Goal: Task Accomplishment & Management: Manage account settings

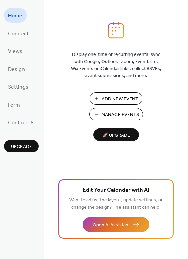
click at [116, 99] on span "Add New Event" at bounding box center [120, 98] width 37 height 7
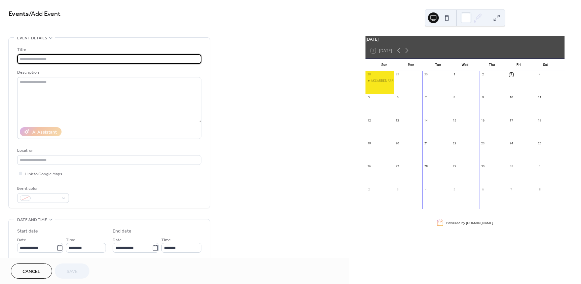
click at [43, 59] on input "text" at bounding box center [109, 59] width 184 height 10
click at [27, 274] on span "Cancel" at bounding box center [32, 271] width 18 height 7
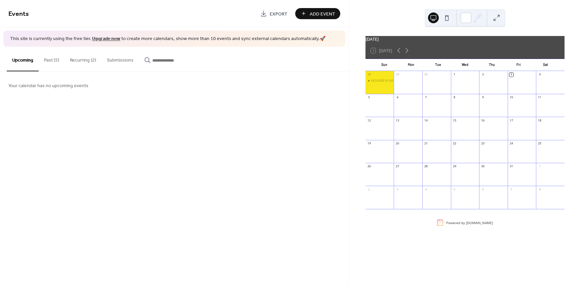
click at [81, 59] on button "Recurring (2)" at bounding box center [83, 59] width 37 height 24
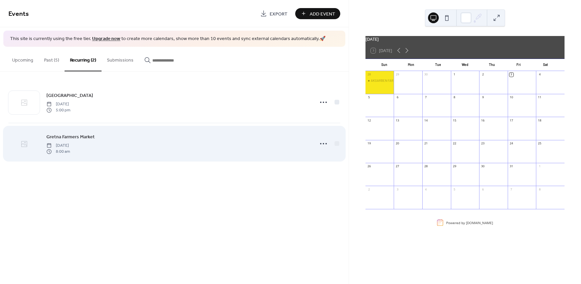
click at [30, 143] on div at bounding box center [23, 144] width 31 height 24
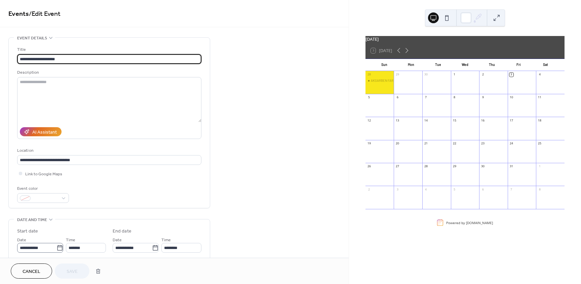
click at [56, 250] on icon at bounding box center [59, 247] width 7 height 7
click at [55, 250] on input "**********" at bounding box center [36, 248] width 39 height 10
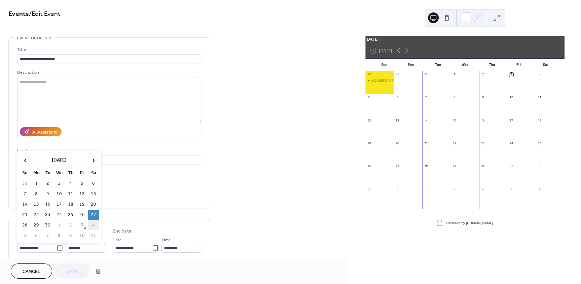
click at [91, 225] on td "4" at bounding box center [93, 225] width 11 height 10
type input "**********"
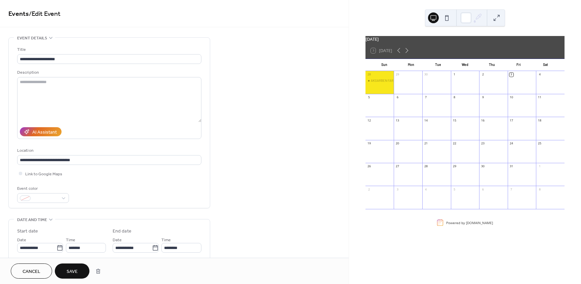
click at [76, 271] on span "Save" at bounding box center [72, 271] width 11 height 7
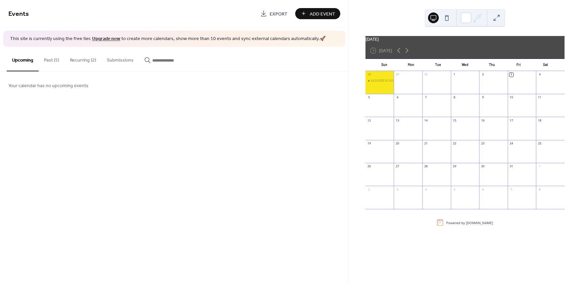
click at [79, 62] on button "Recurring (2)" at bounding box center [83, 59] width 37 height 24
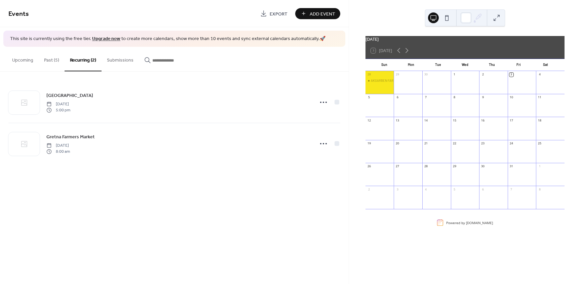
click at [49, 60] on button "Past (5)" at bounding box center [52, 59] width 26 height 24
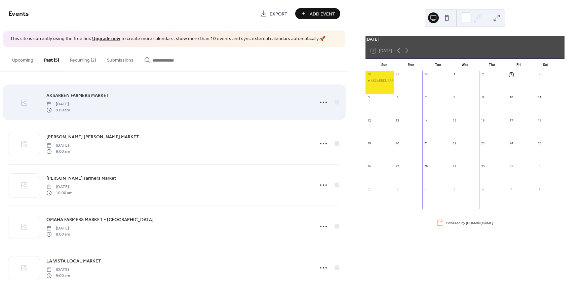
click at [25, 108] on div at bounding box center [23, 103] width 31 height 24
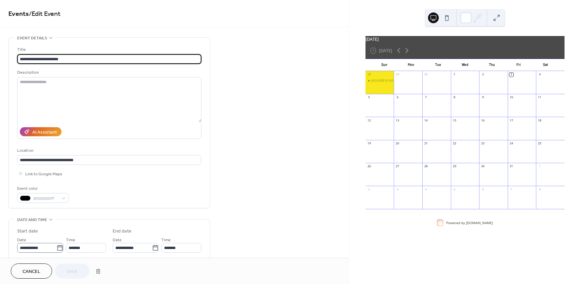
click at [59, 247] on icon at bounding box center [59, 247] width 7 height 7
click at [56, 247] on input "**********" at bounding box center [36, 248] width 39 height 10
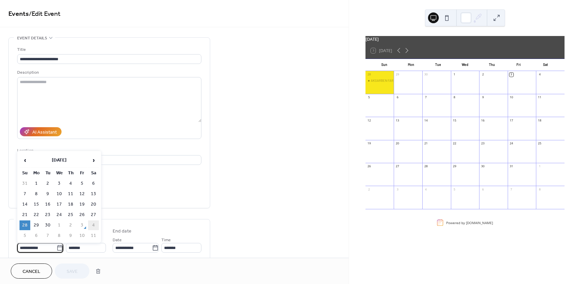
click at [91, 228] on td "4" at bounding box center [93, 225] width 11 height 10
type input "**********"
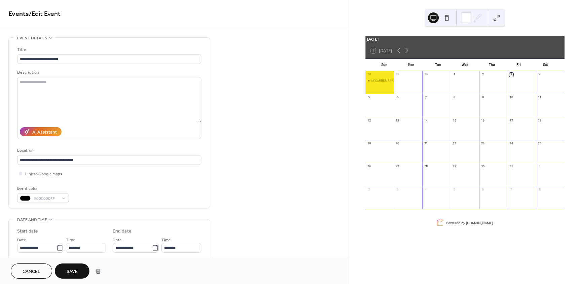
click at [26, 277] on button "Cancel" at bounding box center [31, 270] width 41 height 15
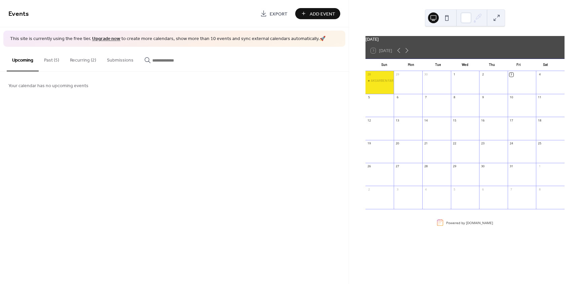
click at [87, 59] on button "Recurring (2)" at bounding box center [83, 59] width 37 height 24
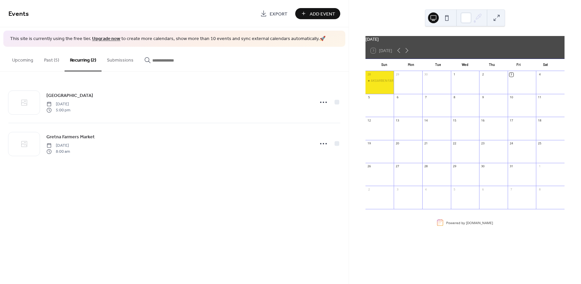
click at [50, 63] on button "Past (5)" at bounding box center [52, 59] width 26 height 24
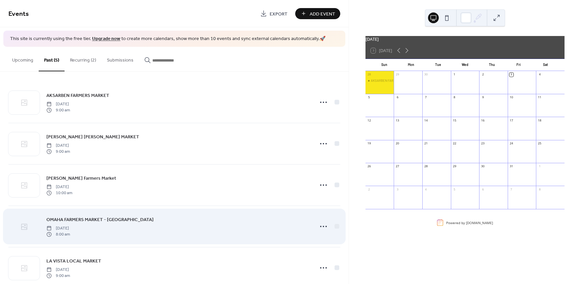
click at [23, 231] on div at bounding box center [23, 227] width 31 height 24
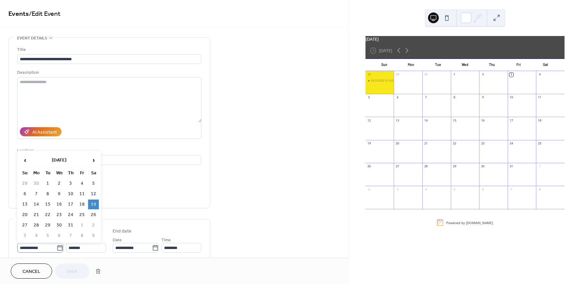
click at [58, 248] on icon at bounding box center [59, 247] width 7 height 7
click at [56, 248] on input "**********" at bounding box center [36, 248] width 39 height 10
click at [92, 160] on span "›" at bounding box center [93, 159] width 10 height 13
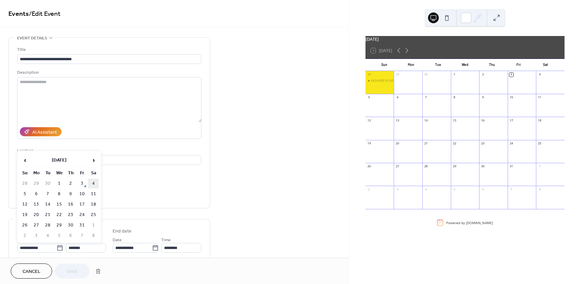
click at [95, 186] on td "4" at bounding box center [93, 183] width 11 height 10
type input "**********"
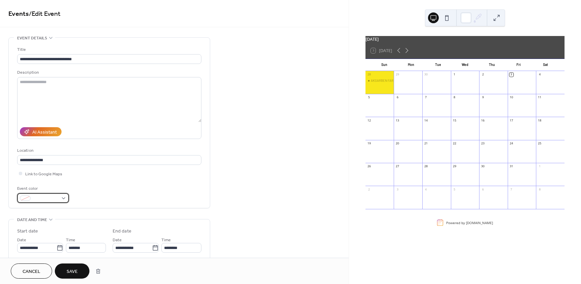
click at [67, 199] on div at bounding box center [43, 198] width 52 height 10
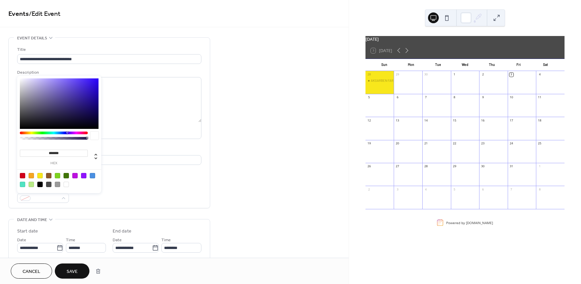
click at [40, 184] on div at bounding box center [39, 183] width 5 height 5
type input "*******"
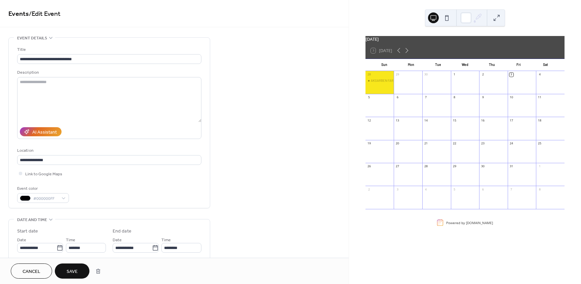
click at [75, 272] on span "Save" at bounding box center [72, 271] width 11 height 7
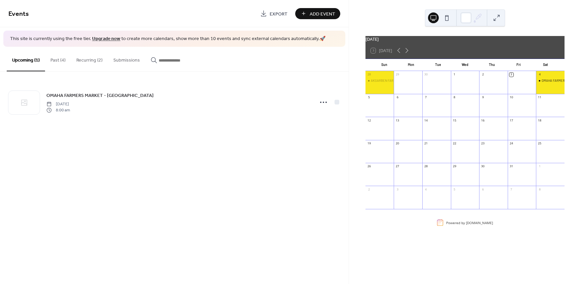
click at [85, 57] on button "Recurring (2)" at bounding box center [89, 59] width 37 height 24
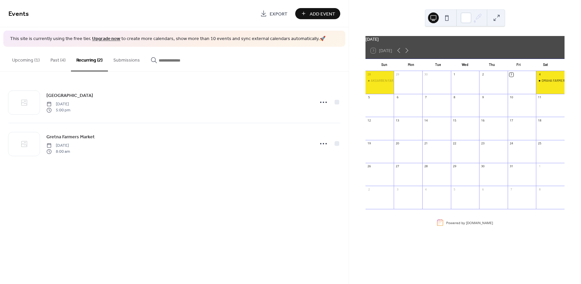
click at [59, 62] on button "Past (4)" at bounding box center [58, 59] width 26 height 24
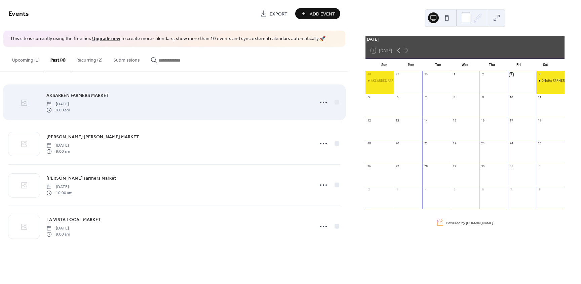
click at [16, 102] on div at bounding box center [23, 103] width 31 height 24
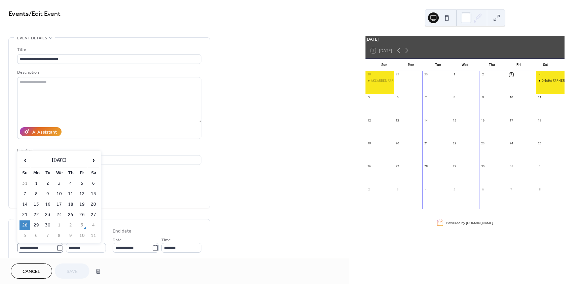
click at [56, 249] on icon at bounding box center [59, 247] width 7 height 7
click at [56, 249] on input "**********" at bounding box center [36, 248] width 39 height 10
click at [26, 236] on td "5" at bounding box center [24, 236] width 11 height 10
type input "**********"
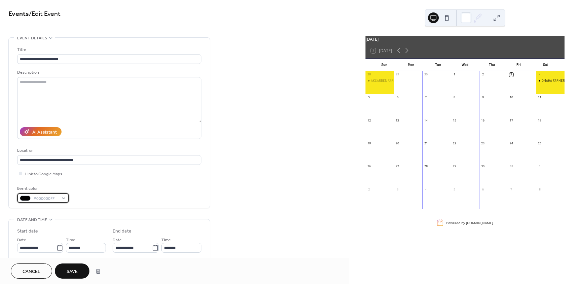
click at [66, 200] on div "#000000FF" at bounding box center [43, 198] width 52 height 10
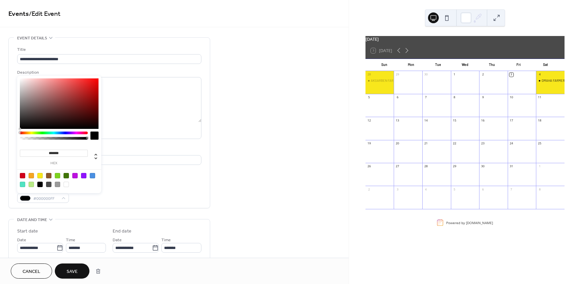
click at [81, 176] on div at bounding box center [83, 175] width 5 height 5
type input "*******"
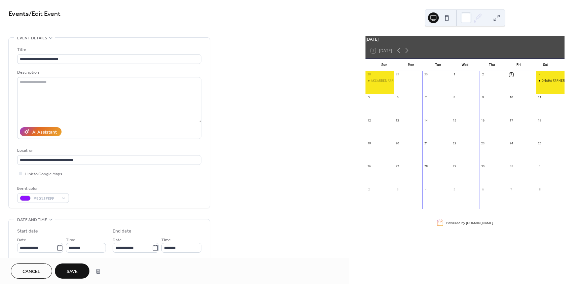
click at [75, 271] on span "Save" at bounding box center [72, 271] width 11 height 7
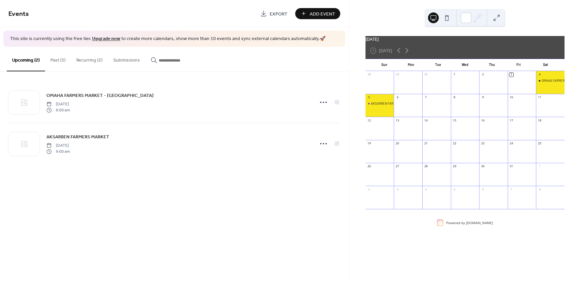
click at [80, 61] on button "Recurring (2)" at bounding box center [89, 59] width 37 height 24
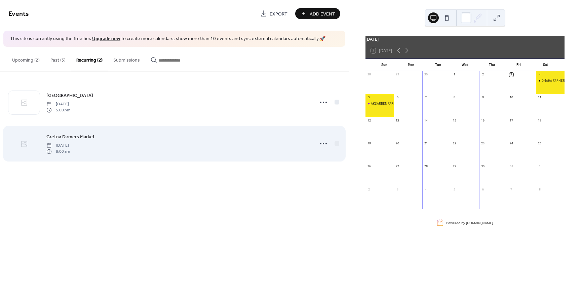
click at [27, 144] on icon at bounding box center [24, 144] width 6 height 6
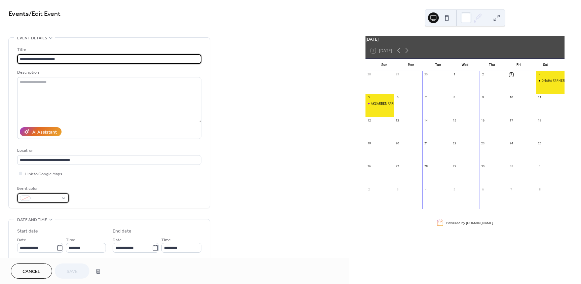
click at [62, 200] on div at bounding box center [43, 198] width 52 height 10
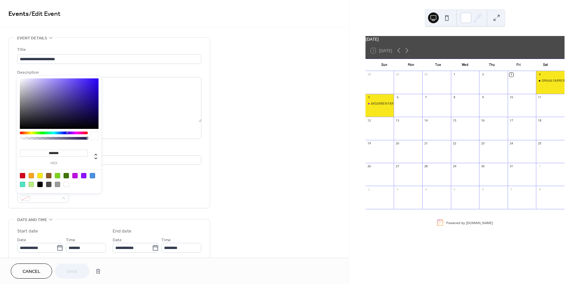
click at [68, 176] on div at bounding box center [66, 175] width 5 height 5
type input "*******"
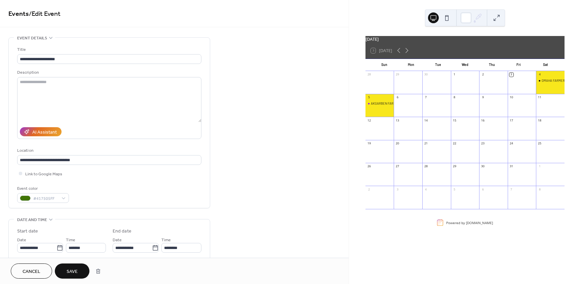
click at [73, 268] on span "Save" at bounding box center [72, 271] width 11 height 7
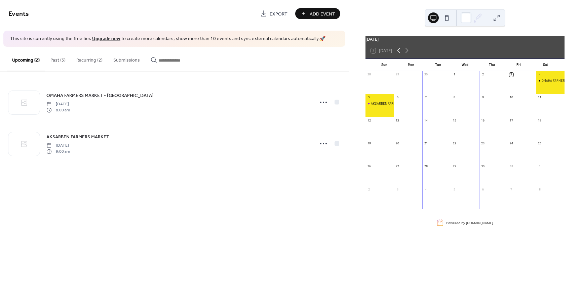
click at [399, 53] on icon at bounding box center [398, 50] width 3 height 5
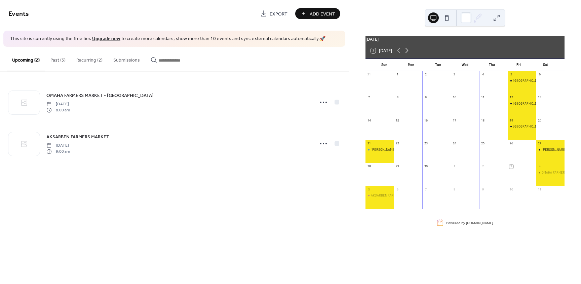
click at [408, 54] on icon at bounding box center [407, 50] width 8 height 8
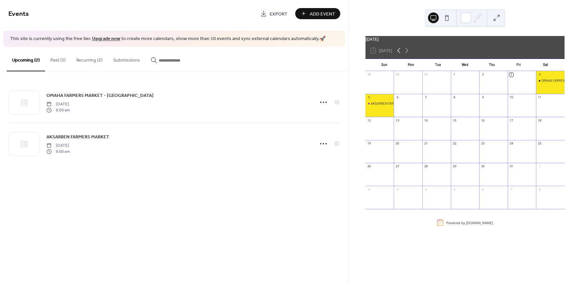
click at [398, 54] on icon at bounding box center [399, 50] width 8 height 8
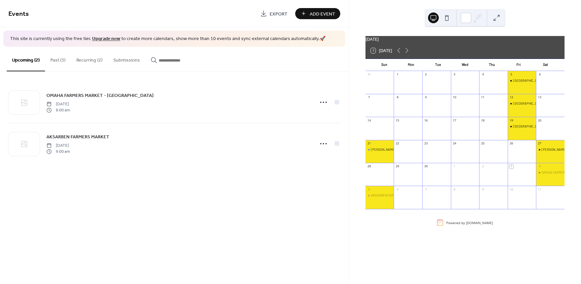
click at [519, 90] on div "GIFFORD PARK FARMERS MARKET" at bounding box center [521, 85] width 29 height 14
click at [518, 90] on div "GIFFORD PARK FARMERS MARKET" at bounding box center [521, 85] width 29 height 14
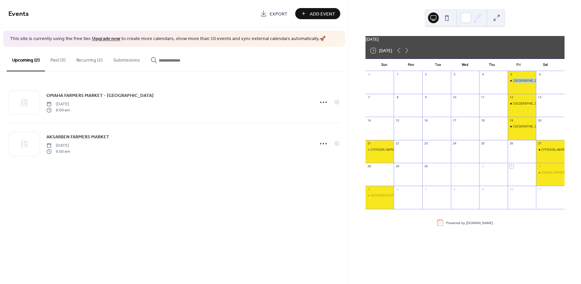
click at [518, 90] on div "GIFFORD PARK FARMERS MARKET" at bounding box center [521, 85] width 29 height 14
click at [516, 83] on div "GIFFORD PARK FARMERS MARKET" at bounding box center [528, 80] width 30 height 4
click at [496, 81] on div at bounding box center [497, 80] width 9 height 9
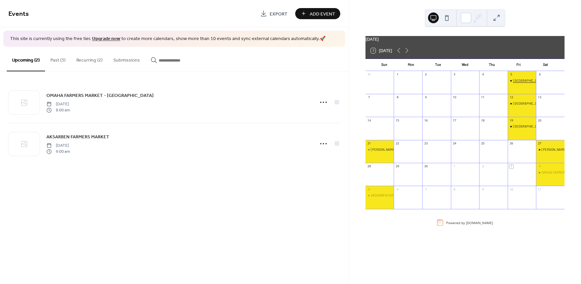
click at [515, 83] on div "GIFFORD PARK FARMERS MARKET" at bounding box center [528, 80] width 30 height 4
drag, startPoint x: 515, startPoint y: 84, endPoint x: 371, endPoint y: 119, distance: 148.1
click at [371, 119] on button "Close" at bounding box center [373, 117] width 19 height 7
click at [406, 54] on icon at bounding box center [407, 50] width 8 height 8
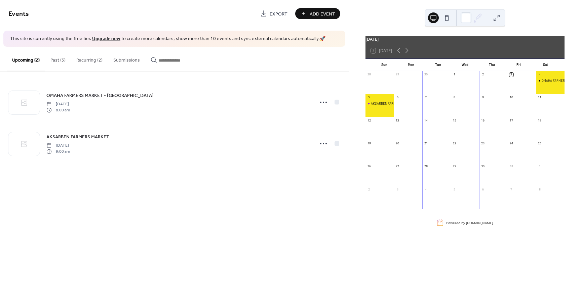
click at [87, 61] on button "Recurring (2)" at bounding box center [89, 59] width 37 height 24
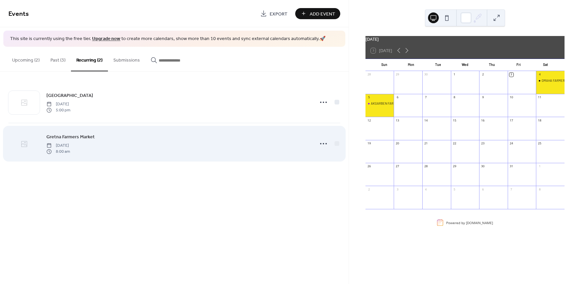
click at [32, 144] on div at bounding box center [23, 144] width 31 height 24
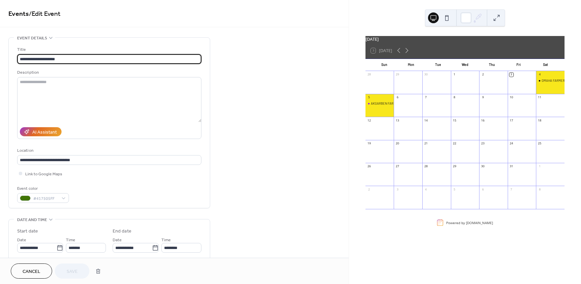
type input "**********"
click at [60, 89] on textarea at bounding box center [109, 99] width 184 height 45
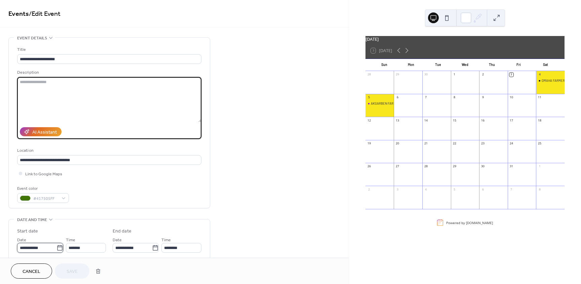
click at [38, 248] on input "**********" at bounding box center [36, 248] width 39 height 10
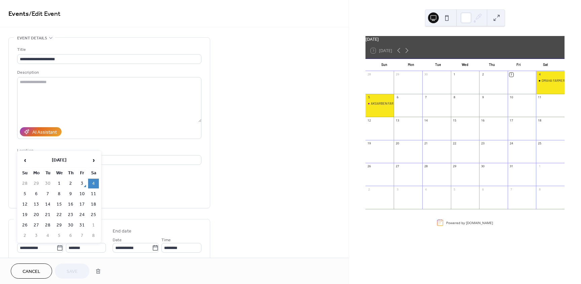
click at [92, 182] on td "4" at bounding box center [93, 183] width 11 height 10
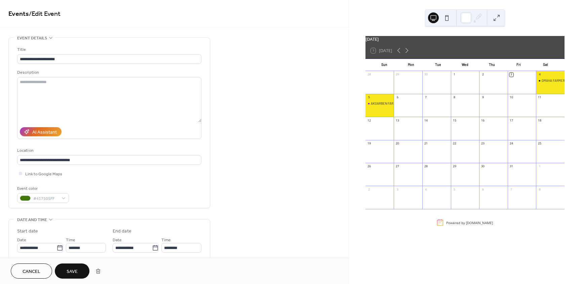
click at [73, 273] on span "Save" at bounding box center [72, 271] width 11 height 7
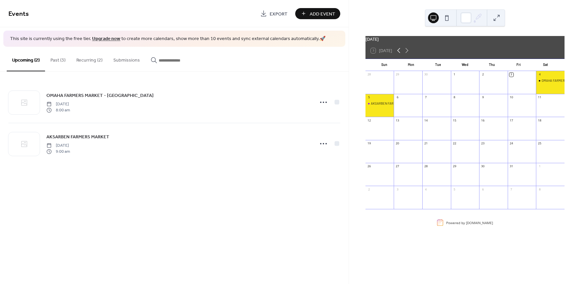
click at [399, 52] on icon at bounding box center [399, 50] width 8 height 8
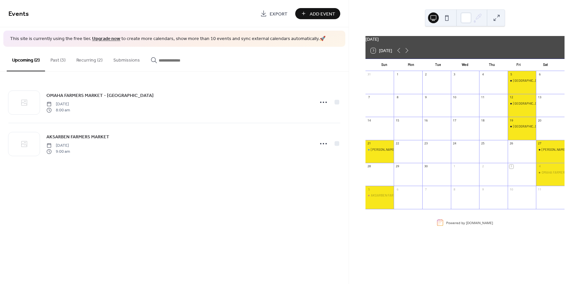
click at [51, 56] on button "Past (3)" at bounding box center [58, 59] width 26 height 24
click at [83, 60] on button "Recurring (2)" at bounding box center [89, 59] width 37 height 24
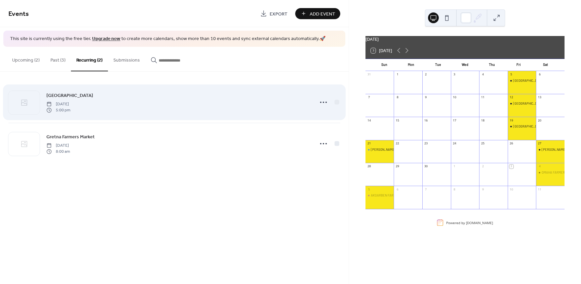
click at [65, 94] on span "GIFFORD PARK FARMERS MARKET" at bounding box center [69, 95] width 47 height 7
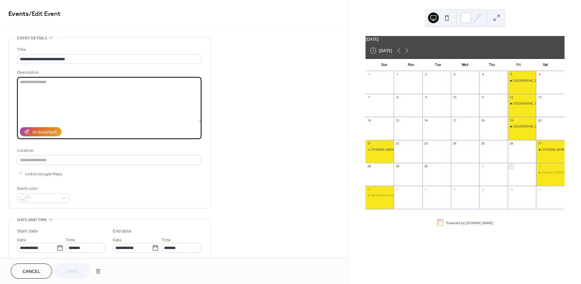
click at [65, 94] on textarea at bounding box center [109, 99] width 184 height 45
click at [58, 245] on icon at bounding box center [59, 247] width 7 height 7
click at [56, 245] on input "**********" at bounding box center [36, 248] width 39 height 10
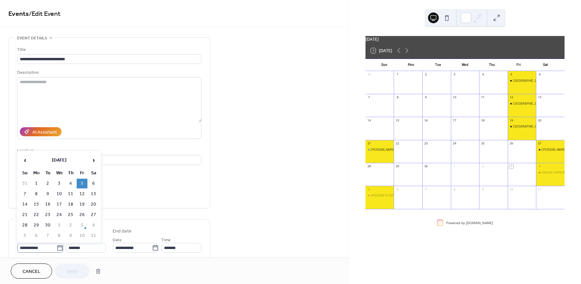
click at [58, 245] on icon at bounding box center [59, 247] width 7 height 7
click at [56, 245] on input "**********" at bounding box center [36, 248] width 39 height 10
click at [155, 222] on div "**********" at bounding box center [109, 253] width 184 height 68
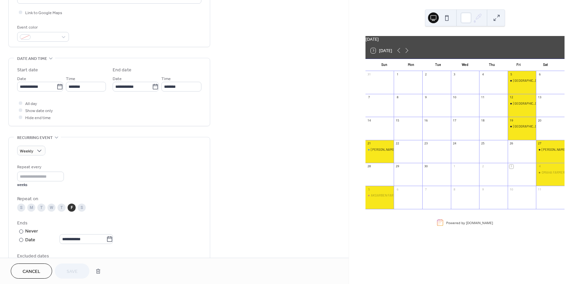
scroll to position [168, 0]
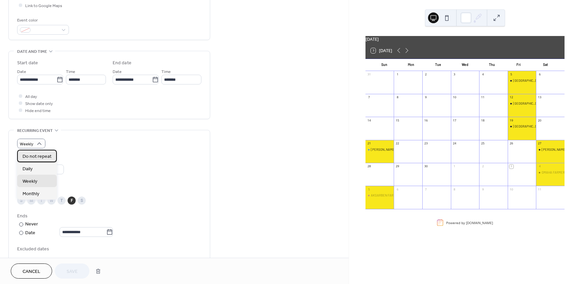
click at [39, 155] on span "Do not repeat" at bounding box center [37, 156] width 29 height 7
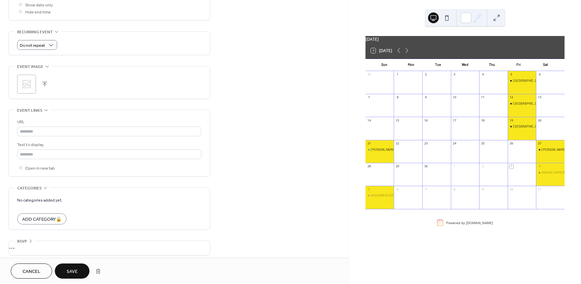
scroll to position [271, 0]
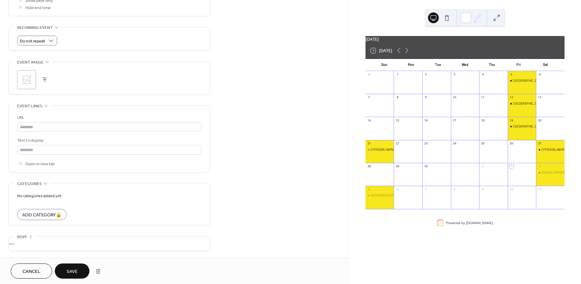
click at [69, 270] on span "Save" at bounding box center [72, 271] width 11 height 7
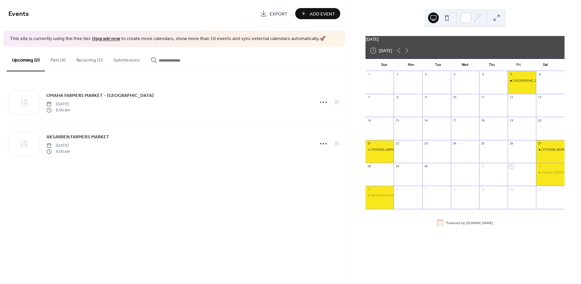
click at [94, 60] on button "Recurring (1)" at bounding box center [89, 59] width 37 height 24
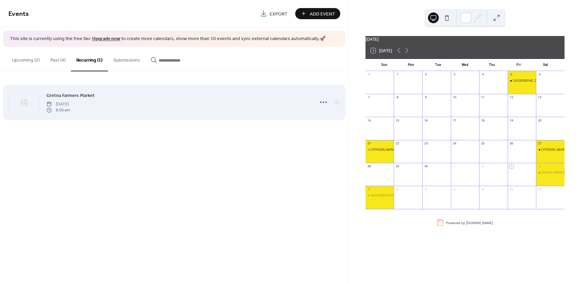
click at [63, 99] on link "Gretna Farmers Market" at bounding box center [70, 95] width 48 height 8
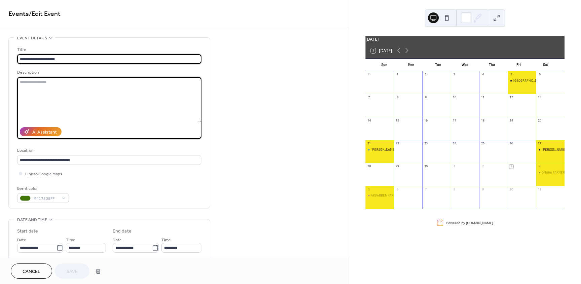
click at [63, 99] on textarea at bounding box center [109, 99] width 184 height 45
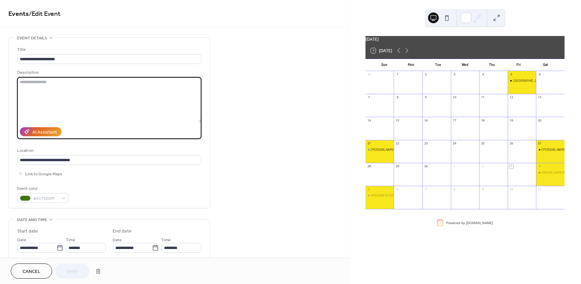
click at [87, 198] on div "Event color #417505FF" at bounding box center [109, 194] width 184 height 18
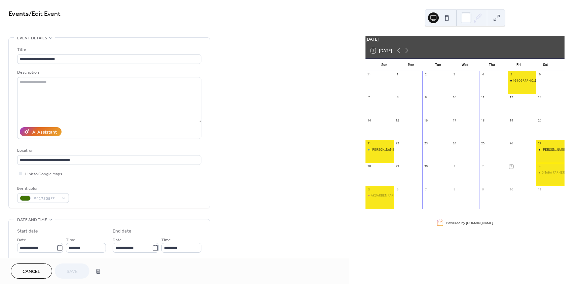
click at [80, 249] on input "*******" at bounding box center [86, 248] width 40 height 10
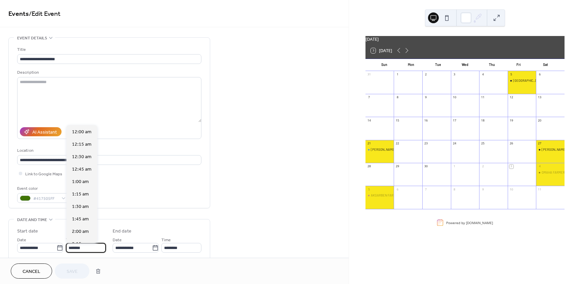
scroll to position [398, 0]
click at [36, 246] on input "**********" at bounding box center [36, 248] width 39 height 10
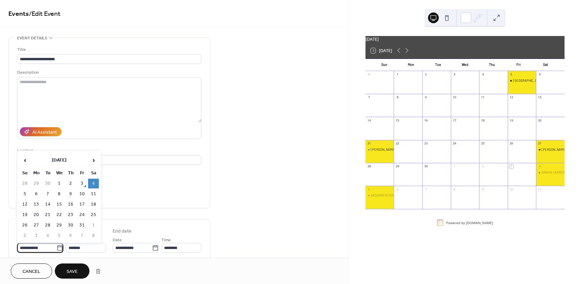
click at [93, 181] on td "4" at bounding box center [93, 183] width 11 height 10
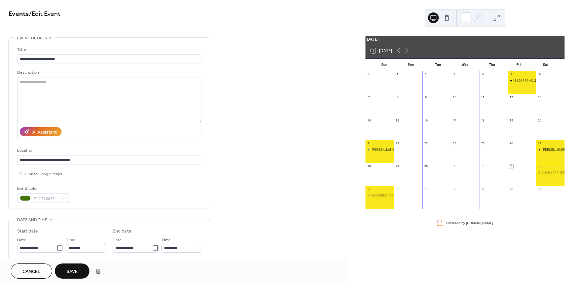
click at [69, 270] on span "Save" at bounding box center [72, 271] width 11 height 7
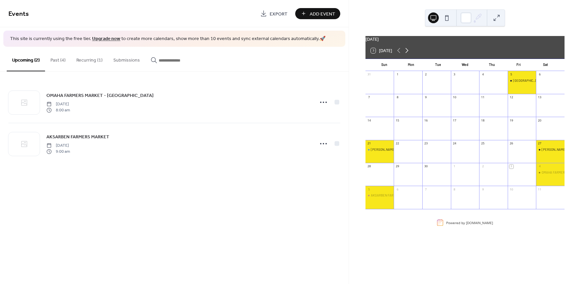
click at [406, 54] on icon at bounding box center [407, 50] width 8 height 8
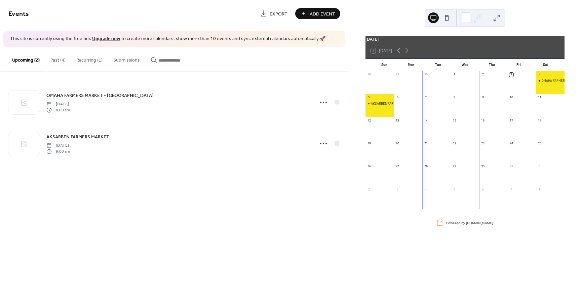
click at [58, 58] on button "Past (4)" at bounding box center [58, 59] width 26 height 24
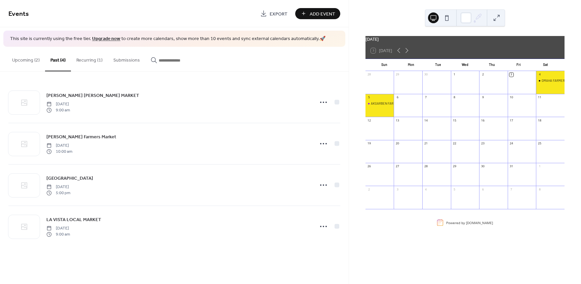
click at [79, 58] on button "Recurring (1)" at bounding box center [89, 59] width 37 height 24
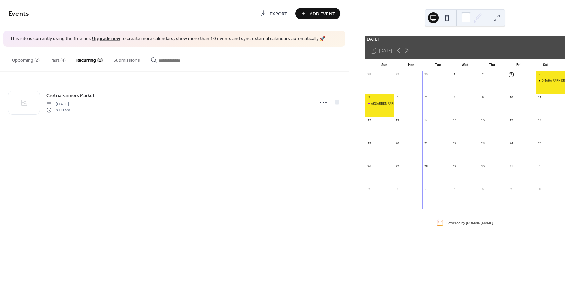
click at [52, 58] on button "Past (4)" at bounding box center [58, 59] width 26 height 24
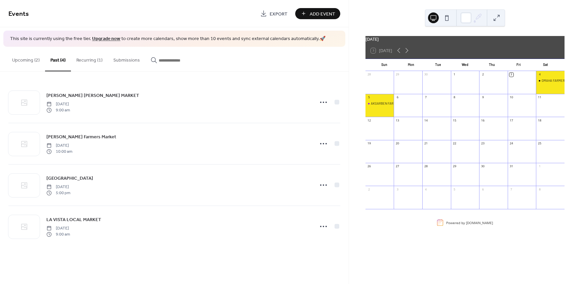
click at [88, 58] on button "Recurring (1)" at bounding box center [89, 59] width 37 height 24
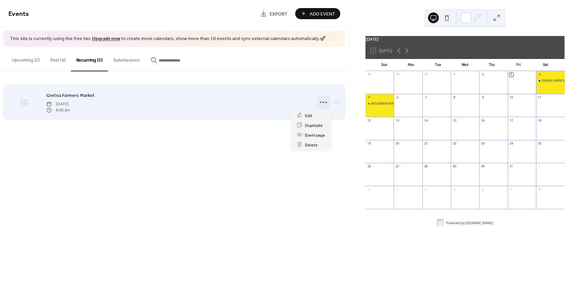
click at [324, 101] on icon at bounding box center [323, 102] width 11 height 11
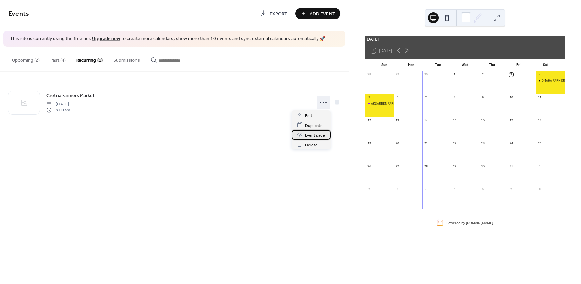
click at [316, 138] on div "Event page" at bounding box center [310, 135] width 39 height 10
click at [315, 13] on span "Add Event" at bounding box center [322, 13] width 26 height 7
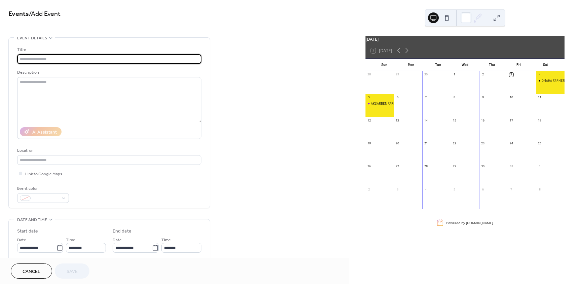
click at [35, 270] on span "Cancel" at bounding box center [32, 271] width 18 height 7
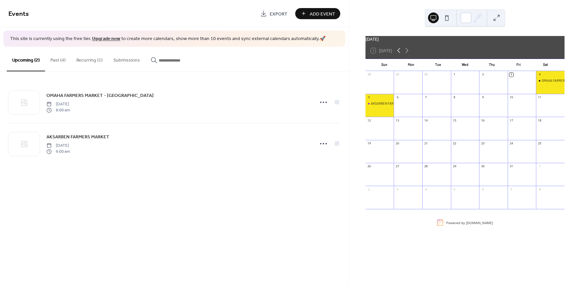
click at [401, 52] on icon at bounding box center [399, 50] width 8 height 8
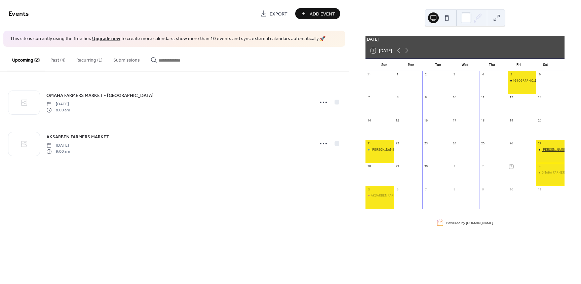
click at [544, 151] on div "BENNINGTON FARMER'S MARKET" at bounding box center [572, 149] width 63 height 4
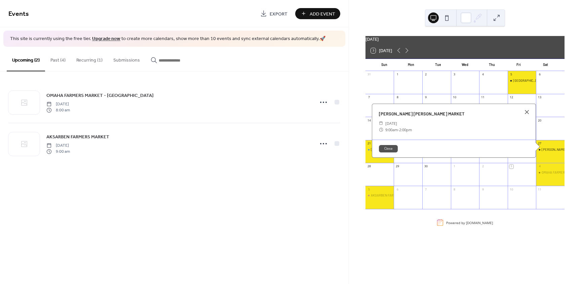
drag, startPoint x: 543, startPoint y: 151, endPoint x: 59, endPoint y: 61, distance: 492.4
click at [59, 61] on button "Past (4)" at bounding box center [58, 59] width 26 height 24
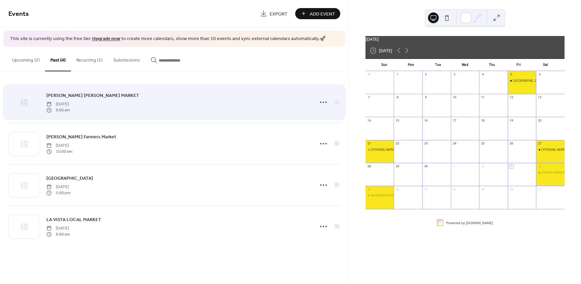
click at [27, 98] on icon at bounding box center [24, 102] width 8 height 8
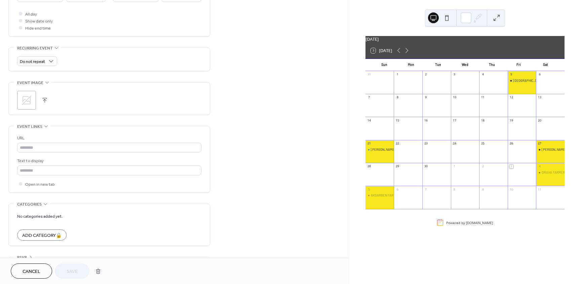
scroll to position [271, 0]
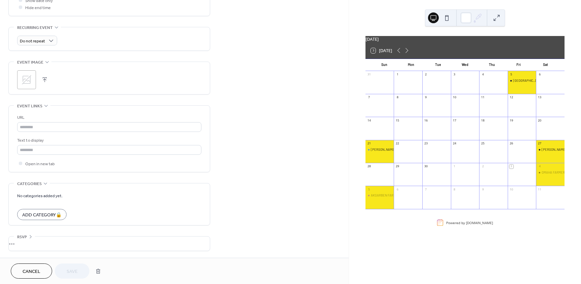
click at [32, 271] on span "Cancel" at bounding box center [32, 271] width 18 height 7
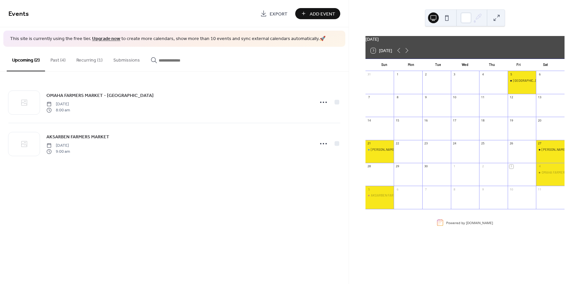
click at [88, 58] on button "Recurring (1)" at bounding box center [89, 59] width 37 height 24
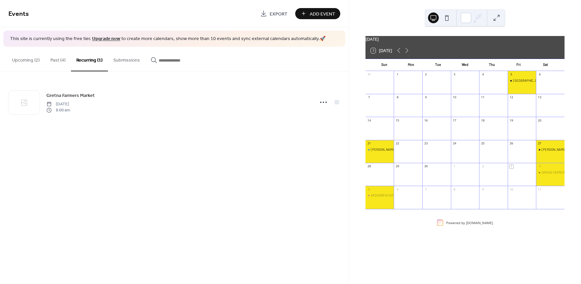
click at [85, 58] on button "Recurring (1)" at bounding box center [89, 59] width 37 height 25
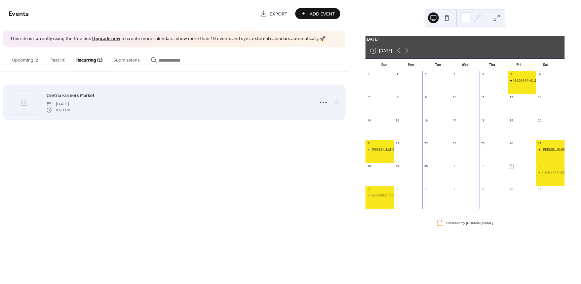
click at [64, 92] on span "Gretna Farmers Market" at bounding box center [70, 95] width 48 height 7
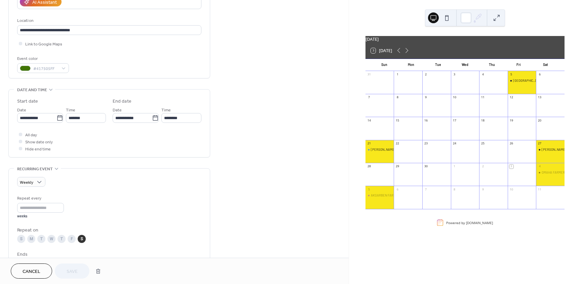
scroll to position [168, 0]
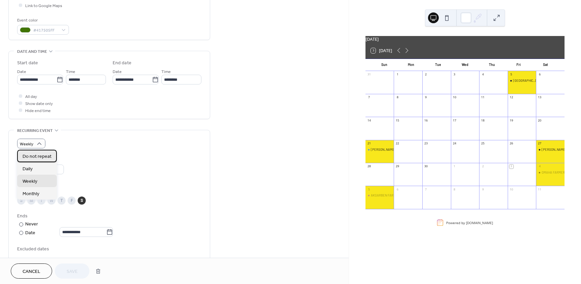
click at [32, 156] on span "Do not repeat" at bounding box center [37, 156] width 29 height 7
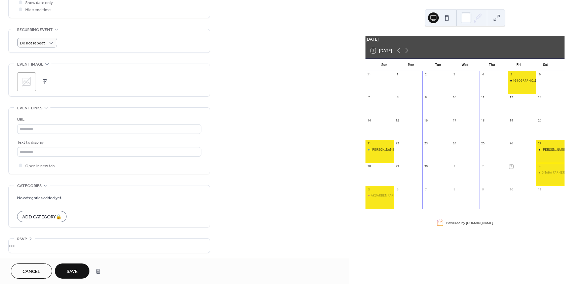
scroll to position [271, 0]
click at [48, 214] on div "Add Category 🔒" at bounding box center [41, 214] width 49 height 11
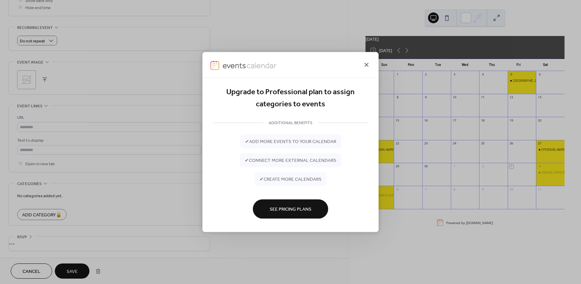
click at [365, 63] on icon at bounding box center [366, 65] width 8 height 8
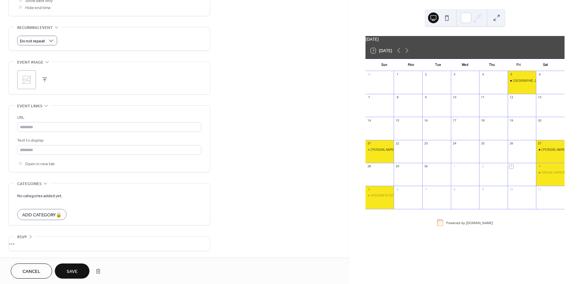
click at [72, 275] on span "Save" at bounding box center [72, 271] width 11 height 7
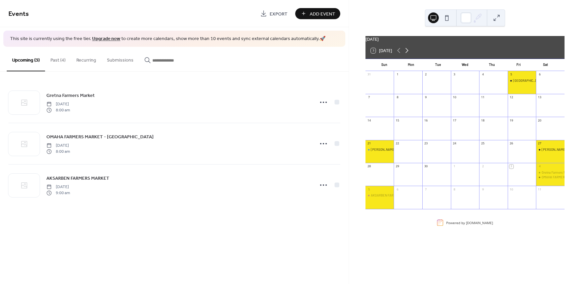
click at [407, 54] on icon at bounding box center [407, 50] width 8 height 8
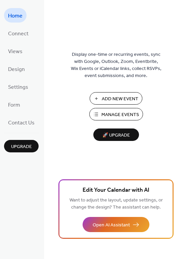
click at [119, 99] on span "Add New Event" at bounding box center [120, 98] width 37 height 7
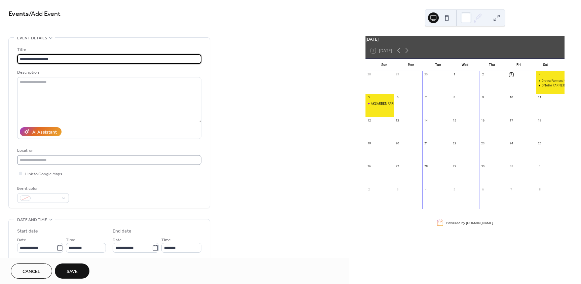
type input "**********"
click at [47, 162] on input "text" at bounding box center [109, 160] width 184 height 10
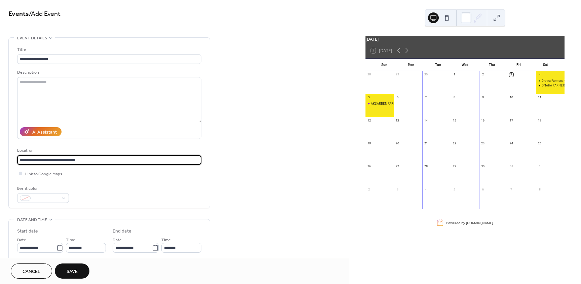
type input "**********"
click at [21, 173] on div at bounding box center [20, 172] width 3 height 3
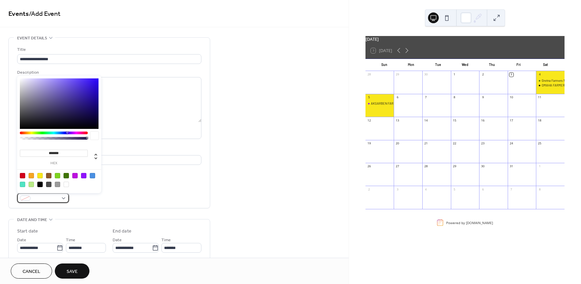
click at [63, 198] on div at bounding box center [43, 198] width 52 height 10
click at [21, 176] on div at bounding box center [22, 175] width 5 height 5
type input "*******"
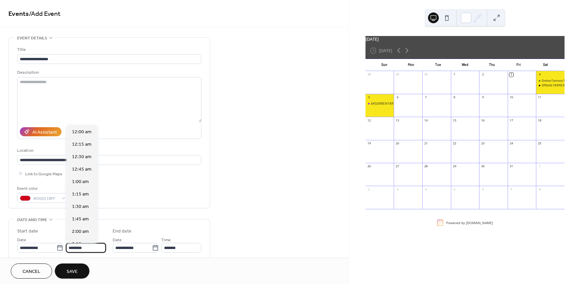
click at [89, 249] on input "********" at bounding box center [86, 248] width 40 height 10
click at [76, 152] on span "7:00 am" at bounding box center [80, 152] width 17 height 7
type input "*******"
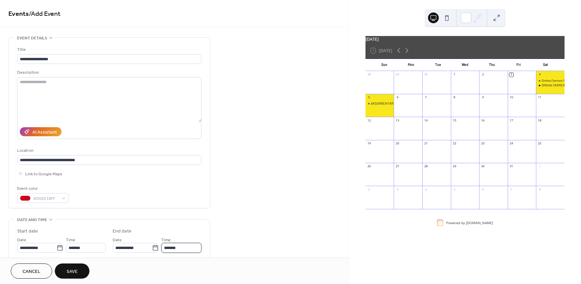
click at [187, 249] on input "*******" at bounding box center [181, 248] width 40 height 10
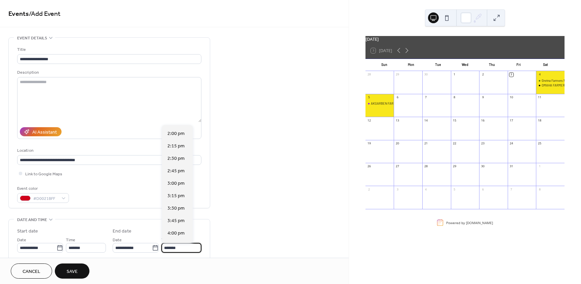
scroll to position [336, 0]
click at [178, 233] on span "4:00 pm" at bounding box center [175, 231] width 17 height 7
type input "*******"
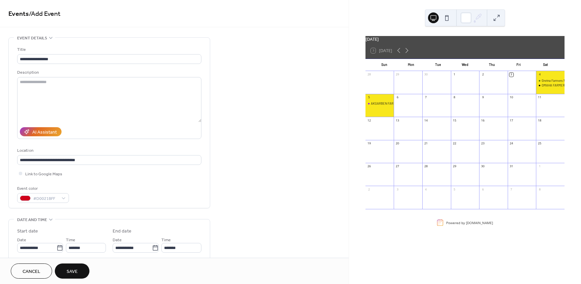
click at [68, 273] on span "Save" at bounding box center [72, 271] width 11 height 7
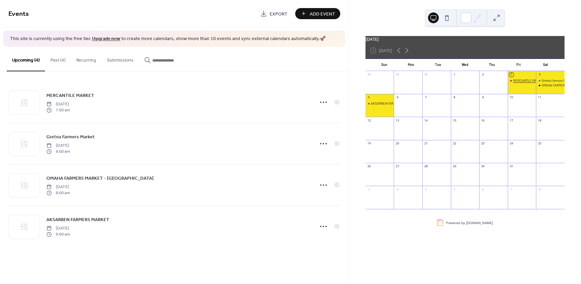
click at [515, 83] on div "MERCANTILE MARKET" at bounding box center [528, 80] width 31 height 4
click at [382, 92] on span "[DATE]" at bounding box center [377, 91] width 12 height 6
click at [362, 90] on div "​ [DATE] ​ 7:00am - 4:00pm ​ [STREET_ADDRESS]" at bounding box center [432, 97] width 149 height 19
click at [493, 82] on div at bounding box center [497, 80] width 9 height 9
click at [525, 82] on div "MERCANTILE MARKET" at bounding box center [528, 80] width 31 height 4
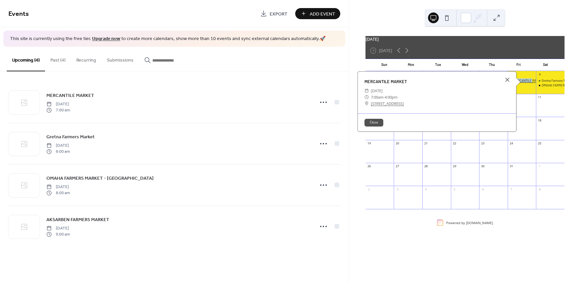
click at [525, 82] on div "MERCANTILE MARKET" at bounding box center [528, 80] width 31 height 4
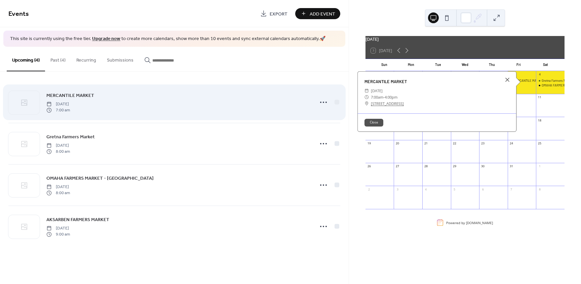
click at [70, 107] on span "7:00 am" at bounding box center [58, 110] width 24 height 6
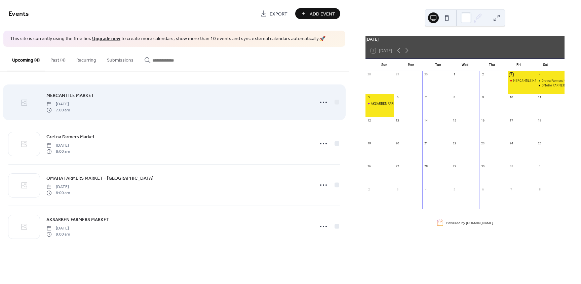
click at [25, 104] on icon at bounding box center [24, 102] width 8 height 8
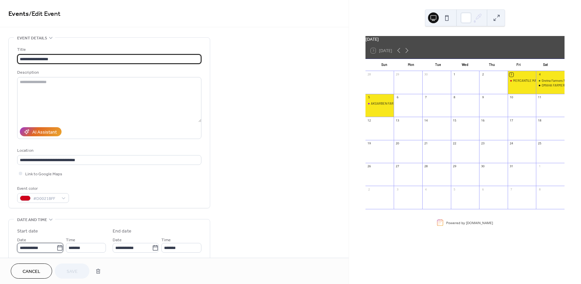
click at [50, 248] on input "**********" at bounding box center [36, 248] width 39 height 10
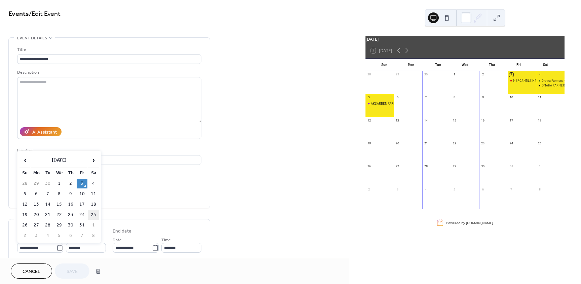
click at [92, 214] on td "25" at bounding box center [93, 215] width 11 height 10
type input "**********"
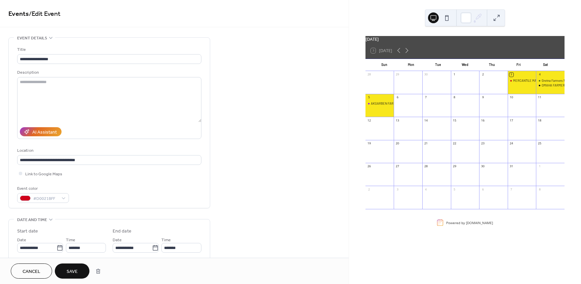
click at [79, 274] on button "Save" at bounding box center [72, 270] width 35 height 15
